Goal: Task Accomplishment & Management: Complete application form

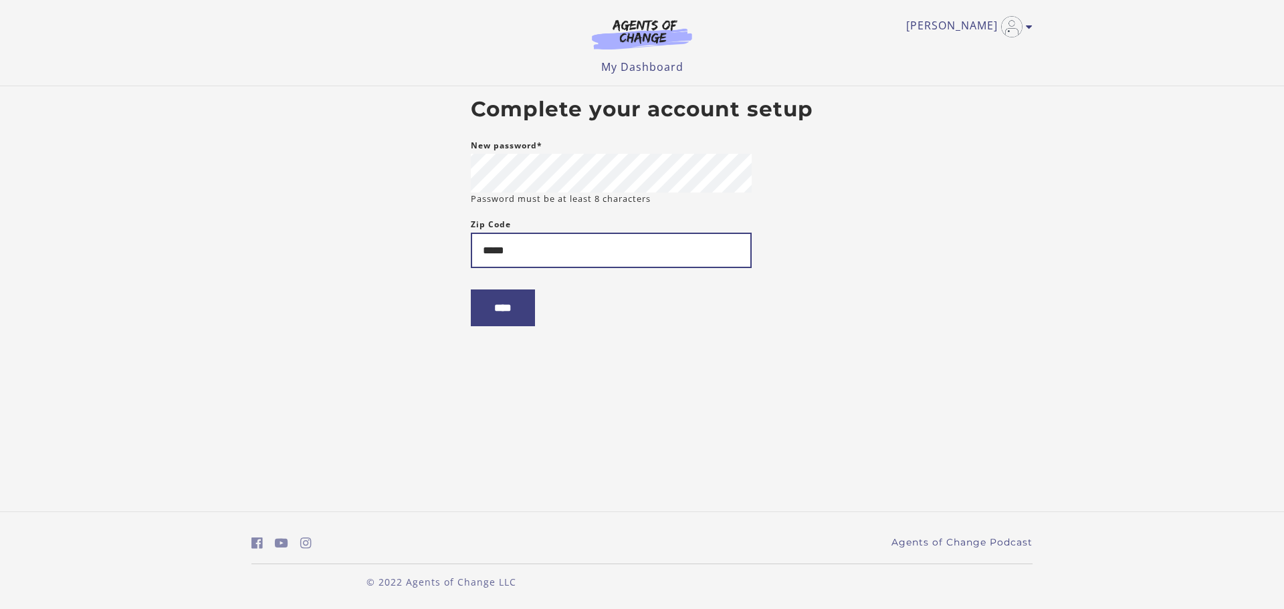
type input "*****"
click at [471, 290] on input "****" at bounding box center [503, 308] width 64 height 37
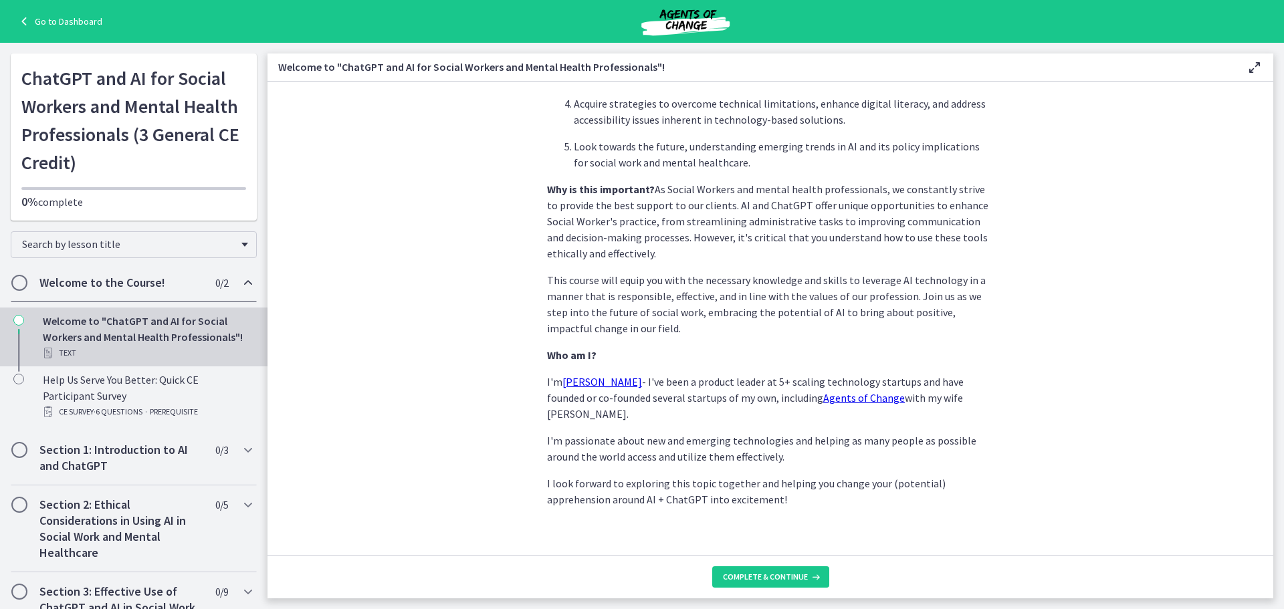
scroll to position [559, 0]
